Goal: Task Accomplishment & Management: Manage account settings

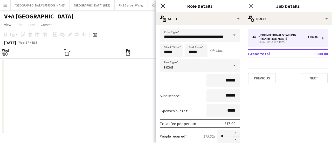
scroll to position [0, 249]
click at [160, 5] on icon "Close pop-in" at bounding box center [162, 5] width 5 height 5
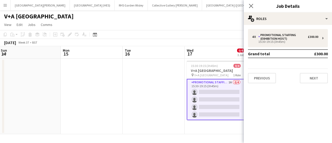
click at [145, 26] on app-page-menu "View Day view expanded Day view collapsed Month view Date picker Jump to [DATE]…" at bounding box center [166, 25] width 332 height 10
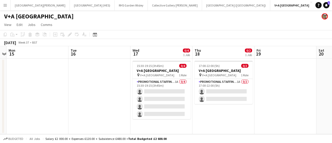
scroll to position [0, 179]
click at [143, 25] on app-page-menu "View Day view expanded Day view collapsed Month view Date picker Jump to [DATE]…" at bounding box center [166, 25] width 332 height 10
click at [148, 4] on button "Collective Gallery [PERSON_NAME][GEOGRAPHIC_DATA]" at bounding box center [175, 5] width 54 height 10
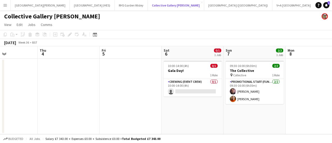
scroll to position [0, 211]
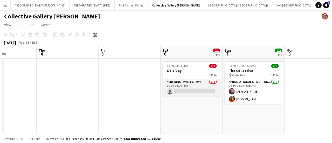
click at [186, 95] on app-card-role "Crewing (Event Crew) 0/1 10:00-14:00 (4h) single-neutral-actions" at bounding box center [192, 88] width 58 height 18
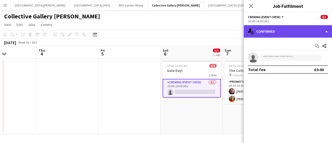
click at [289, 33] on div "single-neutral-actions-check-2 Confirmed" at bounding box center [288, 31] width 88 height 12
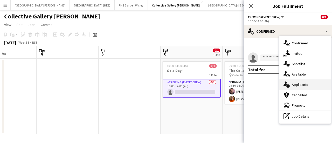
click at [303, 85] on div "single-neutral-actions-information Applicants" at bounding box center [304, 84] width 51 height 10
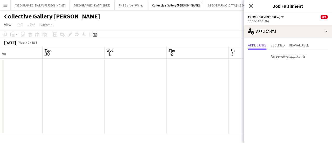
scroll to position [0, 205]
click at [70, 6] on button "[GEOGRAPHIC_DATA] (HES) Close" at bounding box center [92, 5] width 45 height 10
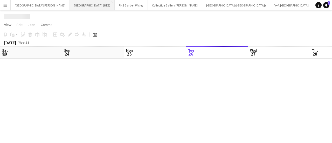
scroll to position [0, 124]
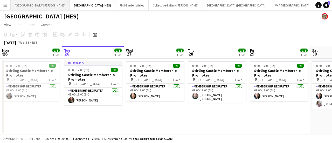
click at [37, 8] on button "[GEOGRAPHIC_DATA][PERSON_NAME] [GEOGRAPHIC_DATA] Close" at bounding box center [40, 5] width 59 height 10
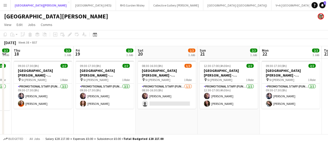
scroll to position [0, 236]
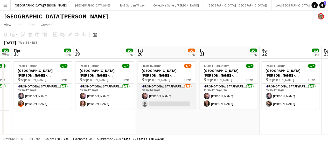
click at [178, 100] on app-card-role "Promotional Staff (Fundraiser) [DATE] 08:30-16:30 (8h) [PERSON_NAME] single-neu…" at bounding box center [166, 95] width 58 height 25
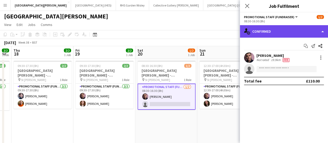
click at [280, 36] on div "single-neutral-actions-check-2 Confirmed" at bounding box center [284, 31] width 88 height 12
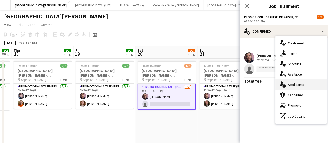
click at [291, 83] on div "single-neutral-actions-information Applicants" at bounding box center [300, 84] width 51 height 10
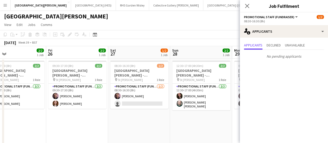
scroll to position [0, 202]
click at [136, 109] on app-date-cell "08:30-16:30 (8h) 1/2 [GEOGRAPHIC_DATA][PERSON_NAME] - Fundraising pin St [PERSO…" at bounding box center [139, 103] width 62 height 89
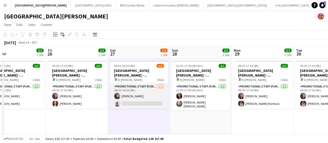
click at [134, 103] on app-card-role "Promotional Staff (Fundraiser) [DATE] 08:30-16:30 (8h) [PERSON_NAME] single-neu…" at bounding box center [139, 95] width 58 height 25
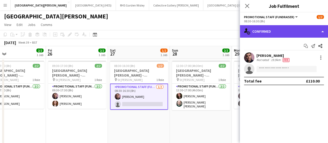
click at [276, 30] on div "single-neutral-actions-check-2 Confirmed" at bounding box center [284, 31] width 88 height 12
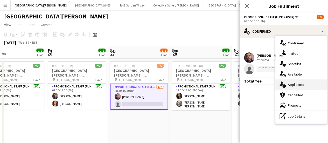
click at [292, 81] on div "single-neutral-actions-information Applicants" at bounding box center [300, 84] width 51 height 10
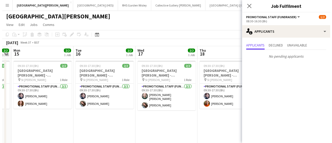
scroll to position [0, 107]
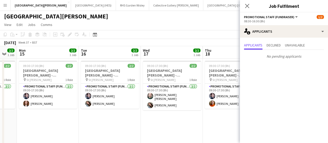
click at [195, 29] on app-page-menu "View Day view expanded Day view collapsed Month view Date picker Jump to [DATE]…" at bounding box center [164, 25] width 328 height 10
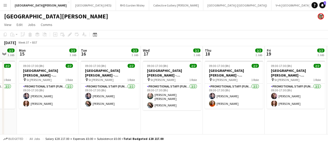
click at [314, 8] on div "Add" at bounding box center [317, 5] width 6 height 10
click at [315, 6] on button "Add" at bounding box center [317, 5] width 4 height 4
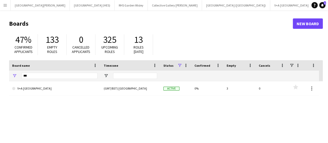
click at [32, 79] on div "***" at bounding box center [60, 76] width 76 height 10
click at [33, 74] on input "***" at bounding box center [60, 76] width 76 height 6
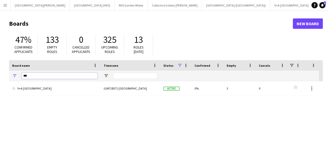
click at [33, 74] on input "***" at bounding box center [60, 76] width 76 height 6
type input "********"
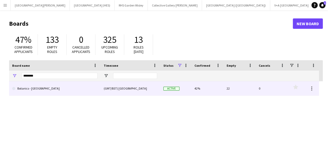
click at [29, 90] on link "Botanics - [GEOGRAPHIC_DATA]" at bounding box center [54, 88] width 85 height 15
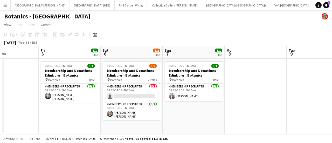
scroll to position [0, 147]
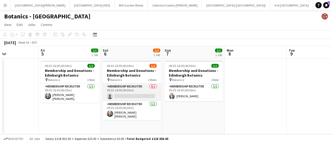
click at [131, 92] on app-card-role "Membership Recruiter 0/1 09:35-14:05 (4h30m) single-neutral-actions" at bounding box center [132, 92] width 58 height 18
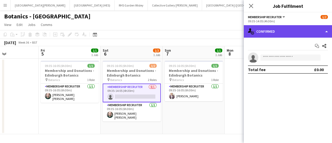
click at [252, 35] on div "single-neutral-actions-check-2 Confirmed" at bounding box center [288, 31] width 88 height 12
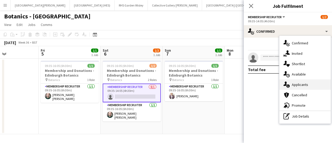
click at [292, 82] on div "single-neutral-actions-information Applicants" at bounding box center [304, 84] width 51 height 10
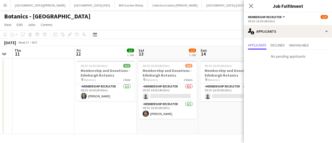
scroll to position [0, 112]
click at [219, 97] on app-card-role "Membership Recruiter 1A 0/1 09:35-16:05 (6h30m) single-neutral-actions" at bounding box center [229, 92] width 58 height 18
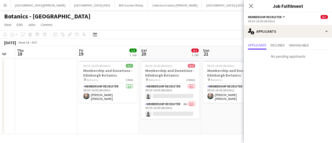
scroll to position [0, 203]
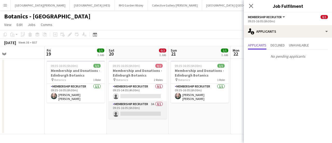
click at [128, 109] on app-card-role "Membership Recruiter 3A 0/1 09:35-16:05 (6h30m) single-neutral-actions" at bounding box center [138, 110] width 58 height 18
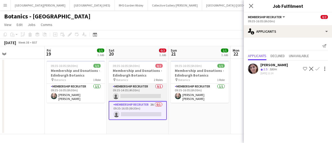
click at [153, 98] on app-card-role "Membership Recruiter 0/1 09:35-14:05 (4h30m) single-neutral-actions" at bounding box center [138, 92] width 58 height 18
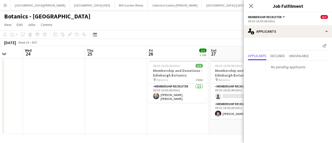
scroll to position [0, 135]
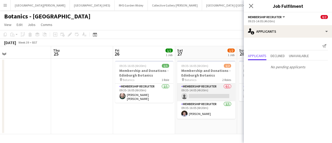
click at [203, 97] on app-card-role "Membership Recruiter 0/1 09:35-14:05 (4h30m) single-neutral-actions" at bounding box center [206, 92] width 58 height 18
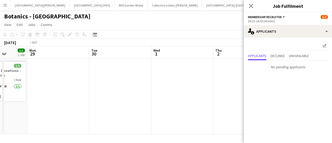
scroll to position [0, 149]
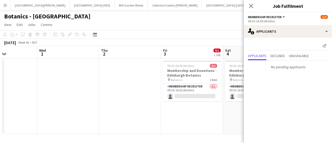
click at [191, 25] on app-page-menu "View Day view expanded Day view collapsed Month view Date picker Jump to [DATE]…" at bounding box center [166, 25] width 332 height 10
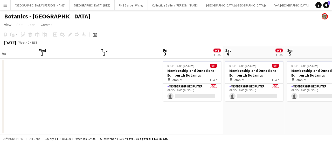
click at [173, 16] on div "Botanics - [GEOGRAPHIC_DATA]" at bounding box center [166, 15] width 332 height 10
click at [3, 8] on button "Menu" at bounding box center [5, 5] width 10 height 10
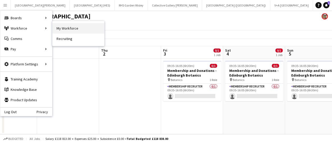
click at [60, 26] on link "My Workforce" at bounding box center [78, 28] width 52 height 10
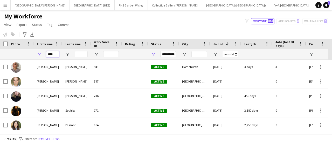
click at [50, 54] on input "****" at bounding box center [52, 54] width 13 height 6
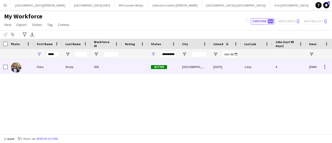
click at [30, 66] on div at bounding box center [21, 67] width 26 height 14
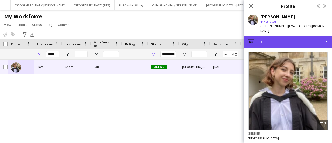
click at [262, 36] on div "profile Bio" at bounding box center [288, 42] width 88 height 12
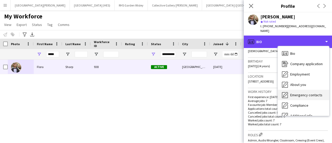
scroll to position [38, 0]
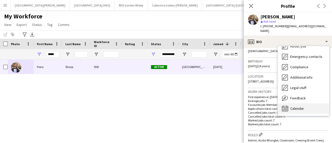
click at [298, 107] on div "Calendar Calendar" at bounding box center [303, 108] width 51 height 10
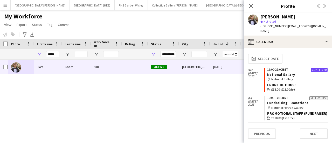
scroll to position [0, 0]
click at [192, 90] on div "[PERSON_NAME] 938 Active [GEOGRAPHIC_DATA] [DATE] 1 day 4 [EMAIL_ADDRESS][DOMAI…" at bounding box center [158, 95] width 316 height 70
click at [55, 54] on input "*****" at bounding box center [52, 54] width 13 height 6
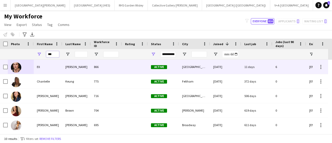
type input "***"
click at [45, 67] on div "Ell" at bounding box center [48, 67] width 29 height 14
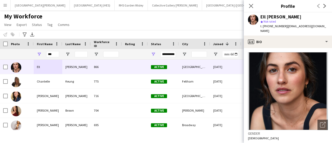
click at [290, 30] on div "Ell [PERSON_NAME] star Not rated t. [PHONE_NUMBER] | [EMAIL_ADDRESS][DOMAIN_NAM…" at bounding box center [288, 23] width 88 height 23
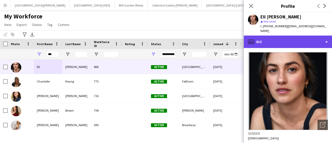
click at [291, 36] on div "profile Bio" at bounding box center [288, 42] width 88 height 12
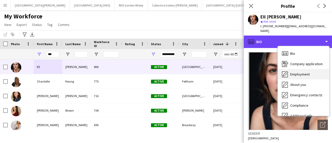
scroll to position [38, 0]
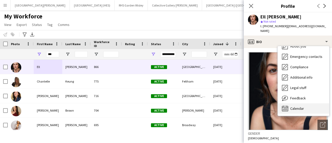
click at [296, 106] on span "Calendar" at bounding box center [297, 108] width 14 height 5
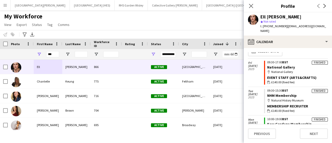
scroll to position [0, 0]
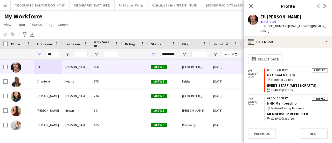
click at [183, 34] on div "Notify workforce Add to tag Select at least one crew to tag him or her. Advance…" at bounding box center [166, 34] width 332 height 9
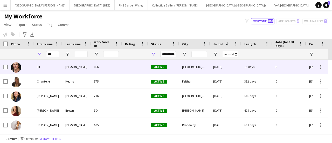
click at [100, 67] on div "866" at bounding box center [106, 67] width 31 height 14
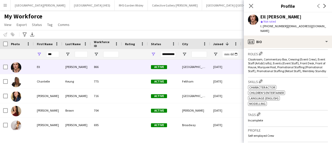
scroll to position [246, 0]
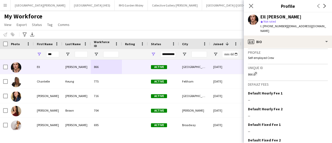
click at [168, 31] on div "Notify workforce Add to tag Select at least one crew to tag him or her. Advance…" at bounding box center [166, 34] width 332 height 9
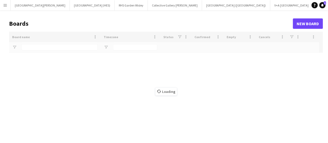
type input "********"
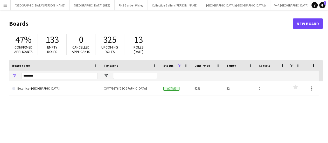
click at [178, 11] on main "Boards New Board 47% Confirmed applicants 133 Empty roles 0 Cancelled applicant…" at bounding box center [164, 103] width 328 height 187
click at [202, 4] on button "[GEOGRAPHIC_DATA] (RMG) Close" at bounding box center [236, 5] width 68 height 10
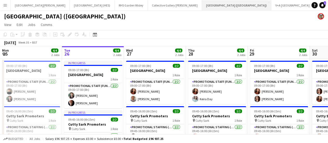
scroll to position [18, 0]
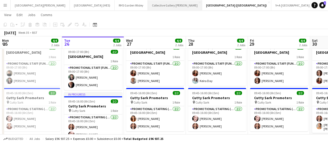
click at [148, 7] on button "Collective Gallery [PERSON_NAME][GEOGRAPHIC_DATA]" at bounding box center [175, 5] width 54 height 10
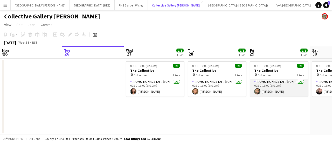
scroll to position [0, 162]
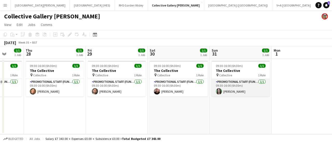
click at [214, 89] on app-card-role "Promotional Staff (Fundraiser) [DATE] 09:30-16:00 (6h30m) [PERSON_NAME]" at bounding box center [241, 88] width 58 height 18
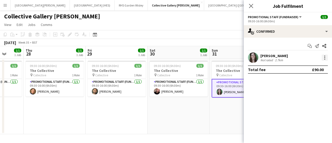
click at [322, 57] on div at bounding box center [324, 57] width 6 height 6
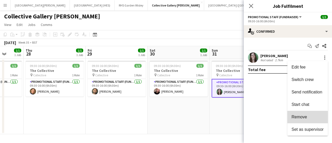
click at [294, 117] on span "Remove" at bounding box center [299, 117] width 16 height 4
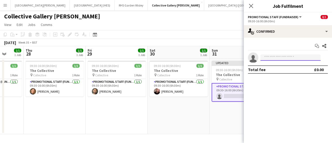
click at [274, 59] on input at bounding box center [290, 57] width 60 height 6
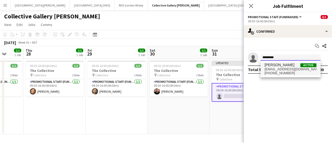
type input "*********"
click at [276, 66] on span "[PERSON_NAME]" at bounding box center [279, 65] width 30 height 4
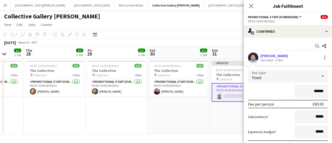
scroll to position [37, 0]
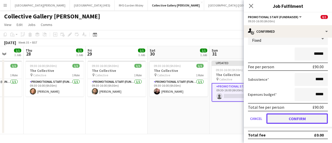
click at [288, 116] on button "Confirm" at bounding box center [296, 118] width 61 height 10
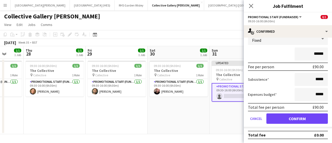
scroll to position [0, 0]
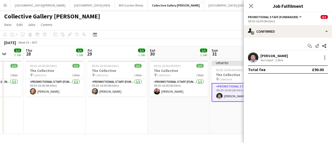
click at [215, 123] on app-date-cell "Updated 09:30-16:00 (6h30m) 1/1 The Collective pin Collective 1 Role Promotiona…" at bounding box center [240, 96] width 62 height 75
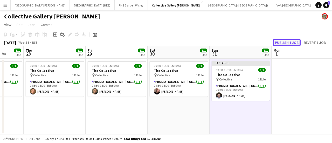
click at [286, 40] on button "Publish 1 job" at bounding box center [287, 42] width 28 height 7
